Goal: Obtain resource: Obtain resource

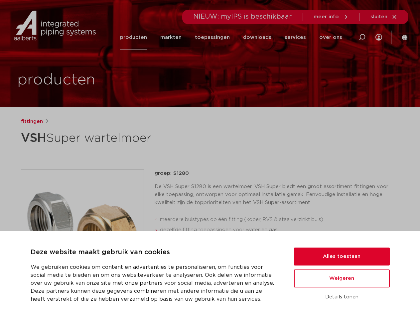
click at [210, 160] on div "fittingen VSH Super wartelmoer groep: S1280 De VSH Super S1280 is een wartelmoe…" at bounding box center [210, 269] width 389 height 303
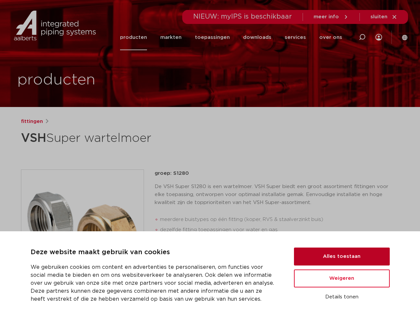
click at [342, 257] on button "Alles toestaan" at bounding box center [342, 257] width 96 height 18
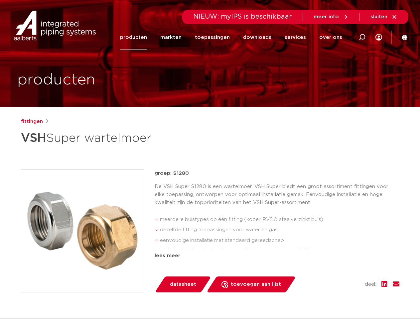
click at [342, 279] on div "datasheet toevoegen aan lijst opslaan in my IPS verwijder uit lijst deel:" at bounding box center [280, 285] width 240 height 16
click at [342, 297] on div "fittingen VSH Super wartelmoer groep: S1280 De VSH Super S1280 is een wartelmoe…" at bounding box center [210, 269] width 389 height 303
click at [235, 37] on li "toepassingen" at bounding box center [212, 38] width 48 height 26
click at [362, 37] on icon at bounding box center [362, 37] width 8 height 8
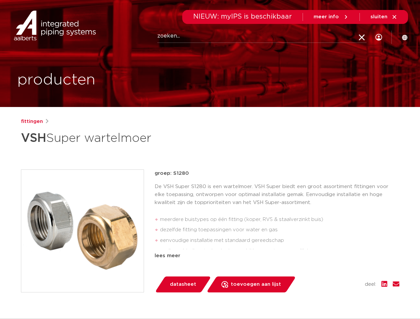
click at [384, 17] on span "sluiten" at bounding box center [379, 16] width 17 height 5
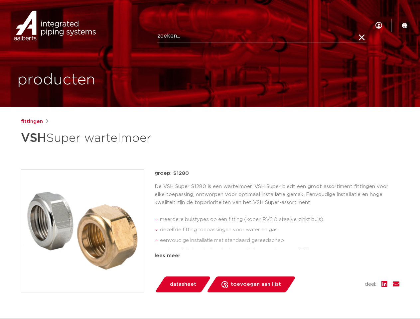
click at [83, 231] on img at bounding box center [82, 231] width 122 height 122
